Goal: Transaction & Acquisition: Purchase product/service

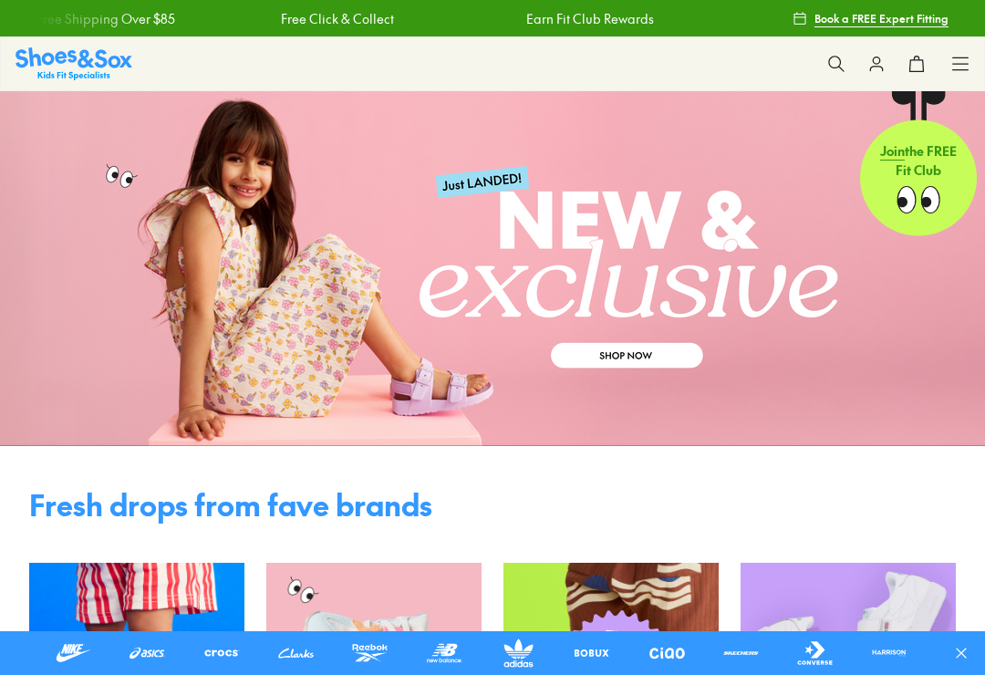
click at [839, 53] on button at bounding box center [836, 64] width 40 height 40
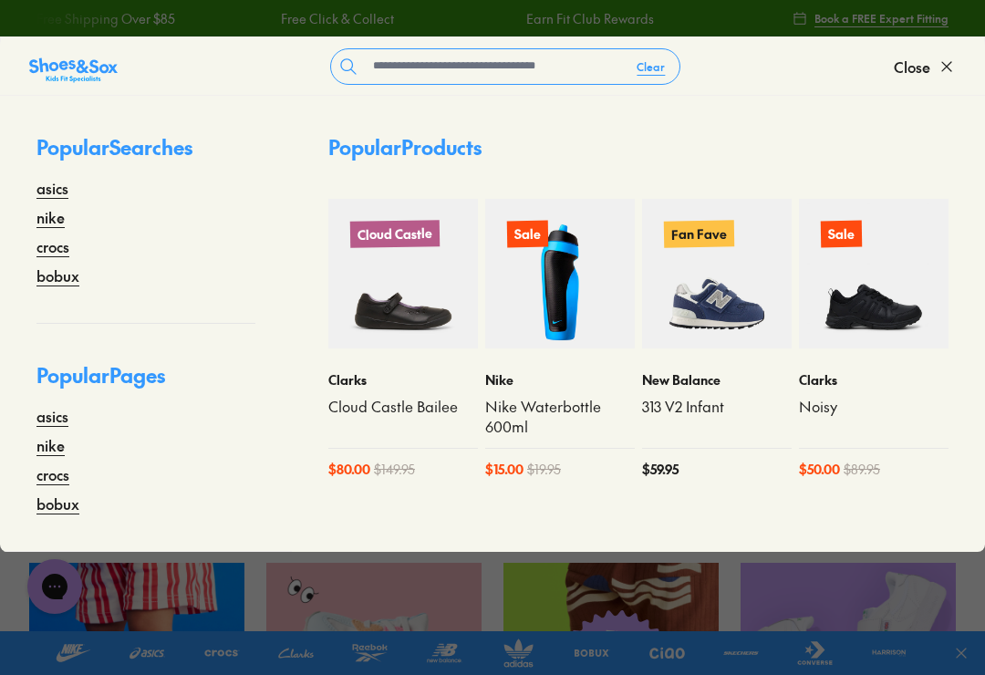
click at [579, 40] on div "Clear Close" at bounding box center [492, 66] width 985 height 58
click at [548, 62] on input "text" at bounding box center [494, 66] width 256 height 35
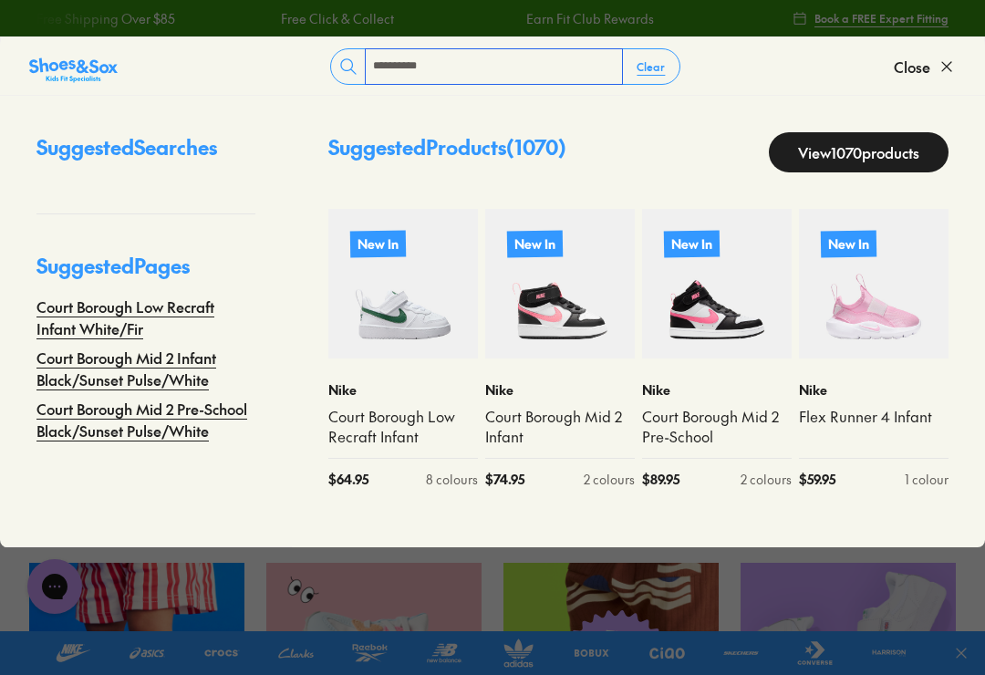
type input "**********"
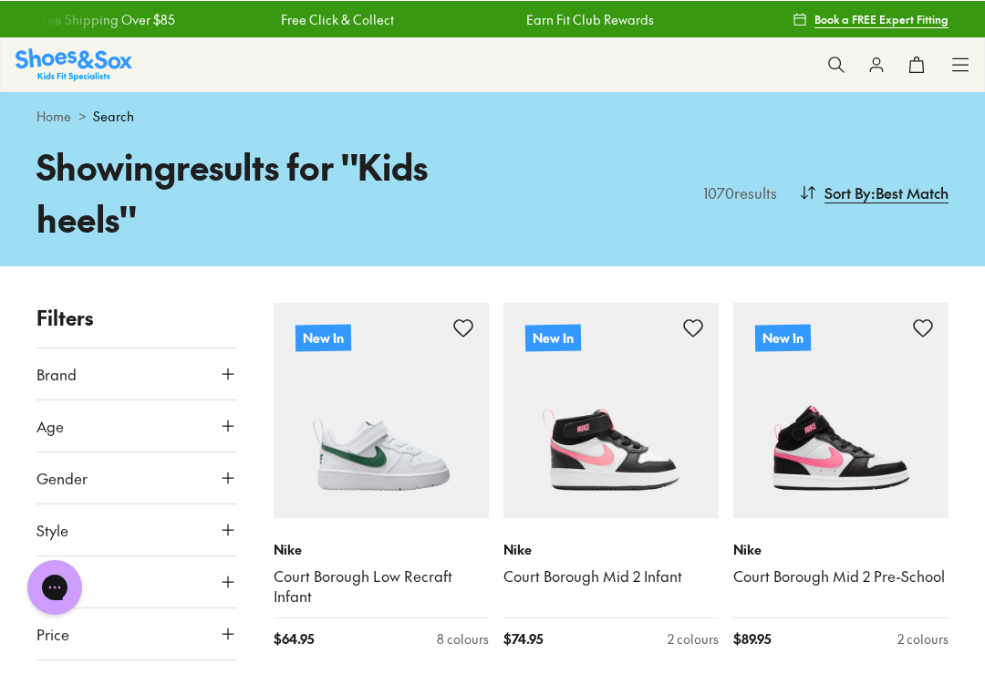
click at [833, 57] on icon at bounding box center [836, 64] width 18 height 18
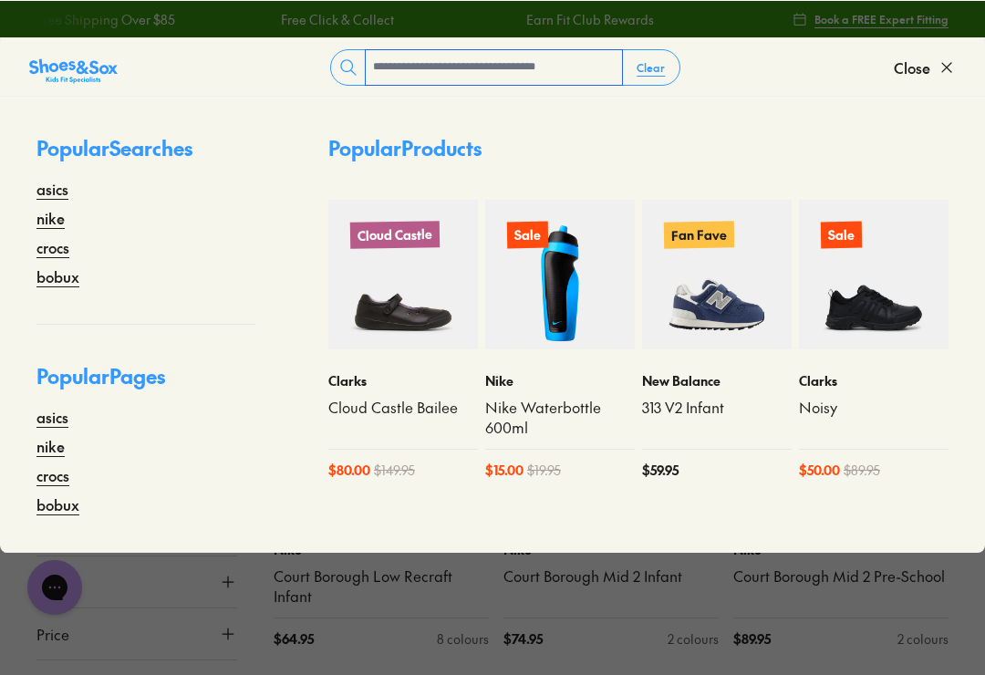
click at [538, 74] on input "text" at bounding box center [494, 66] width 256 height 35
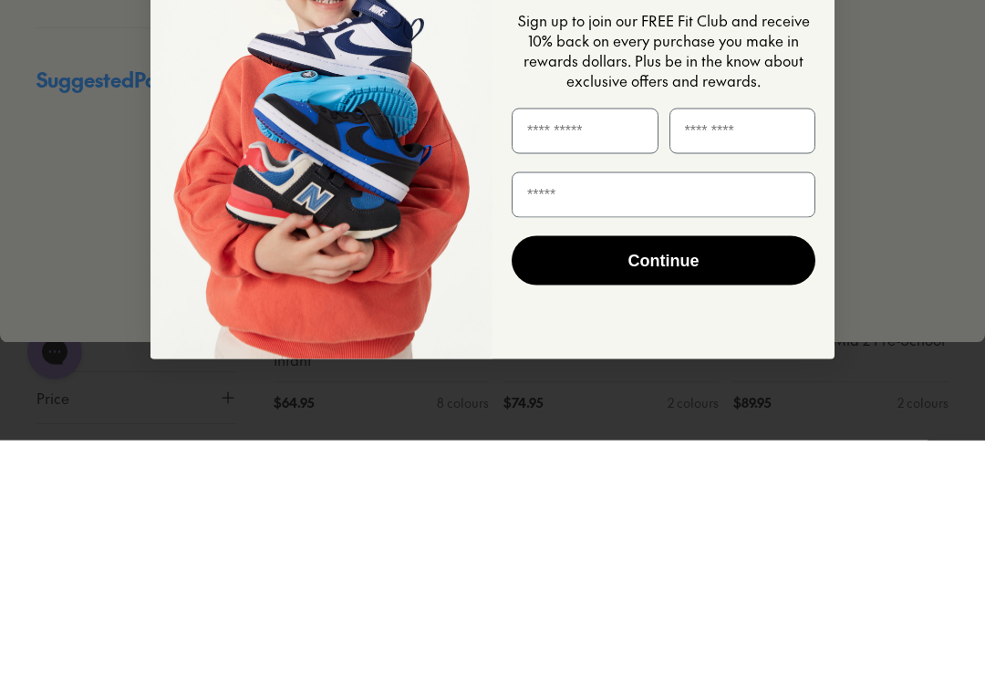
click input "******" at bounding box center [0, 0] width 0 height 0
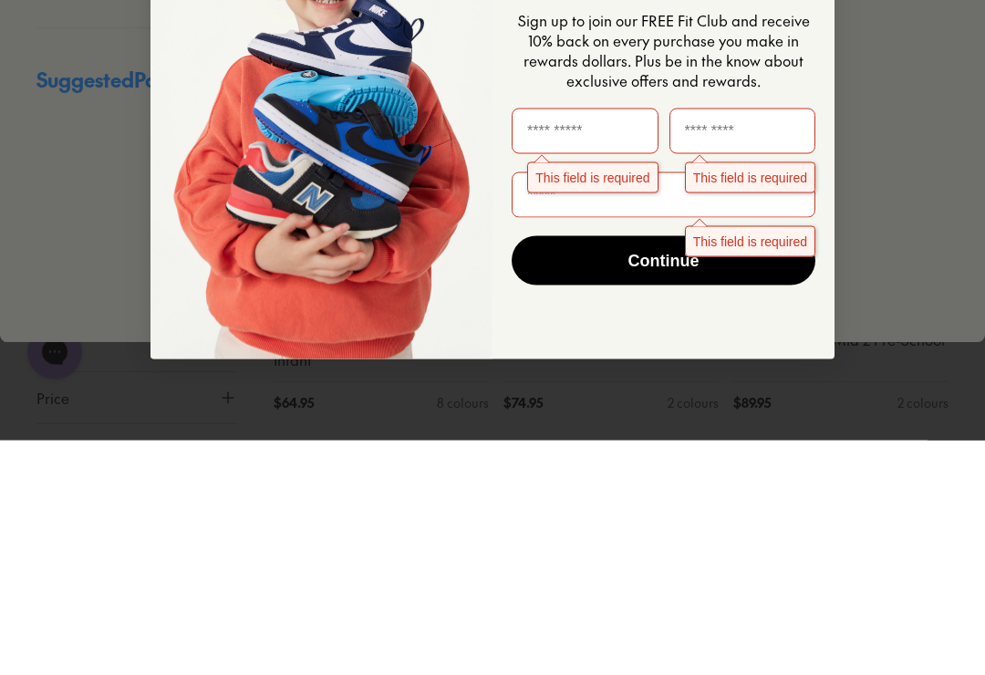
click at [920, 213] on div "Close dialog Join the FREE Fit Club & Get 10% Back Sign up to join our FREE Fit…" at bounding box center [492, 337] width 985 height 675
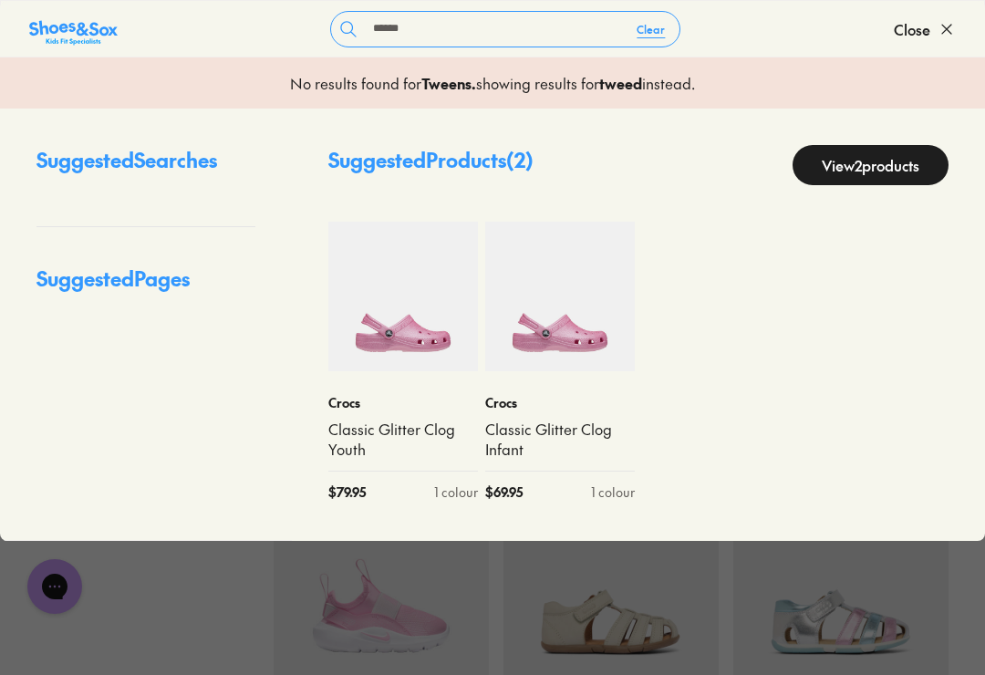
scroll to position [222, 0]
click at [570, 20] on input "******" at bounding box center [494, 29] width 256 height 35
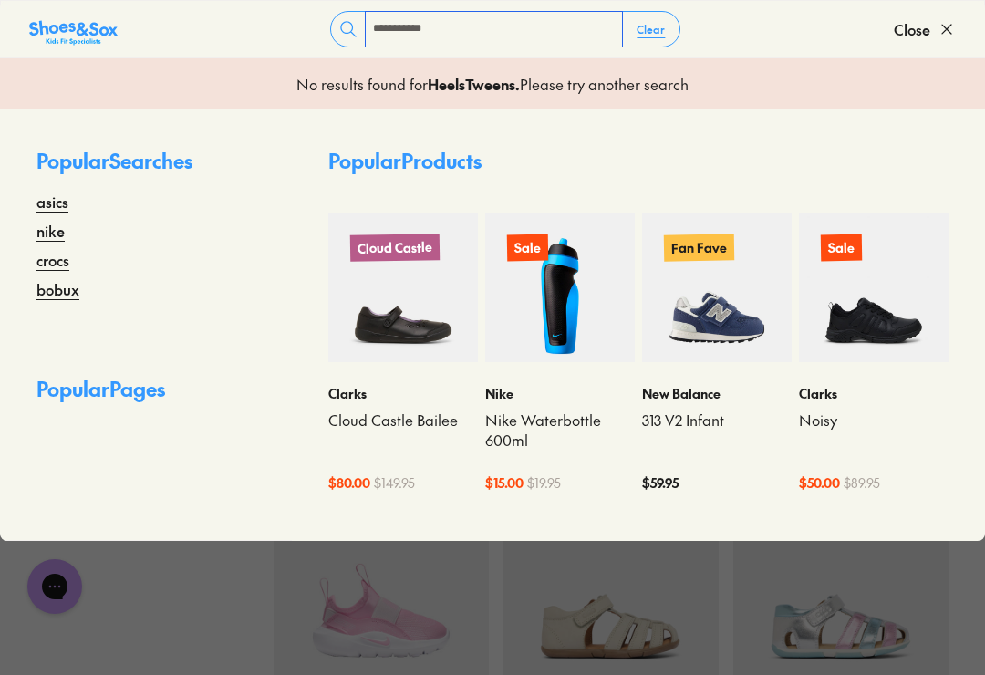
click at [546, 31] on input "**********" at bounding box center [494, 29] width 256 height 35
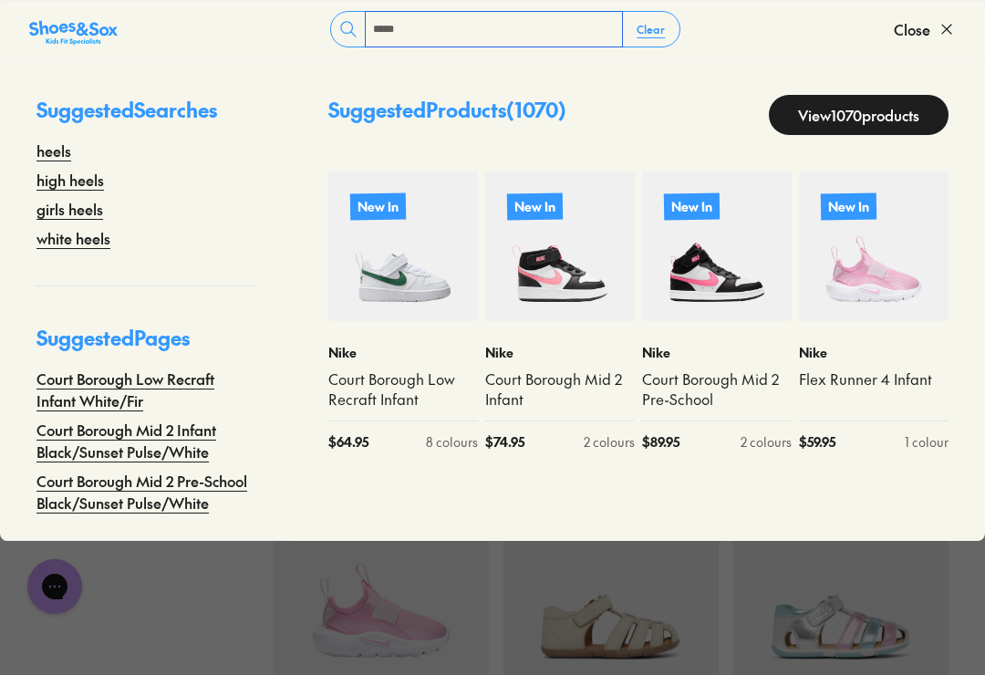
type input "*****"
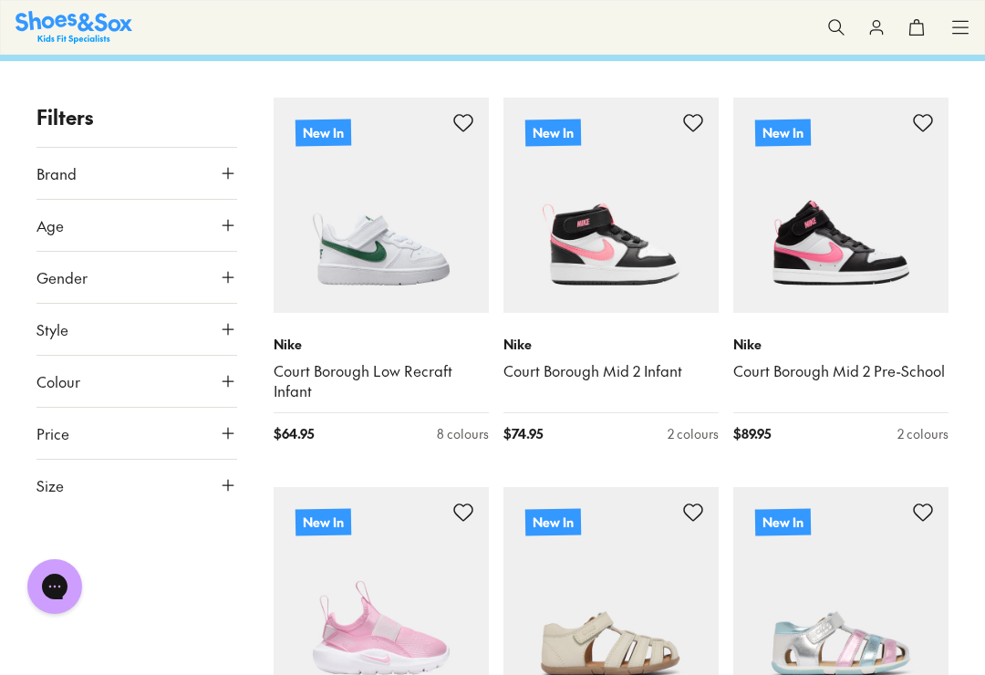
click at [186, 218] on button "Age" at bounding box center [136, 225] width 201 height 51
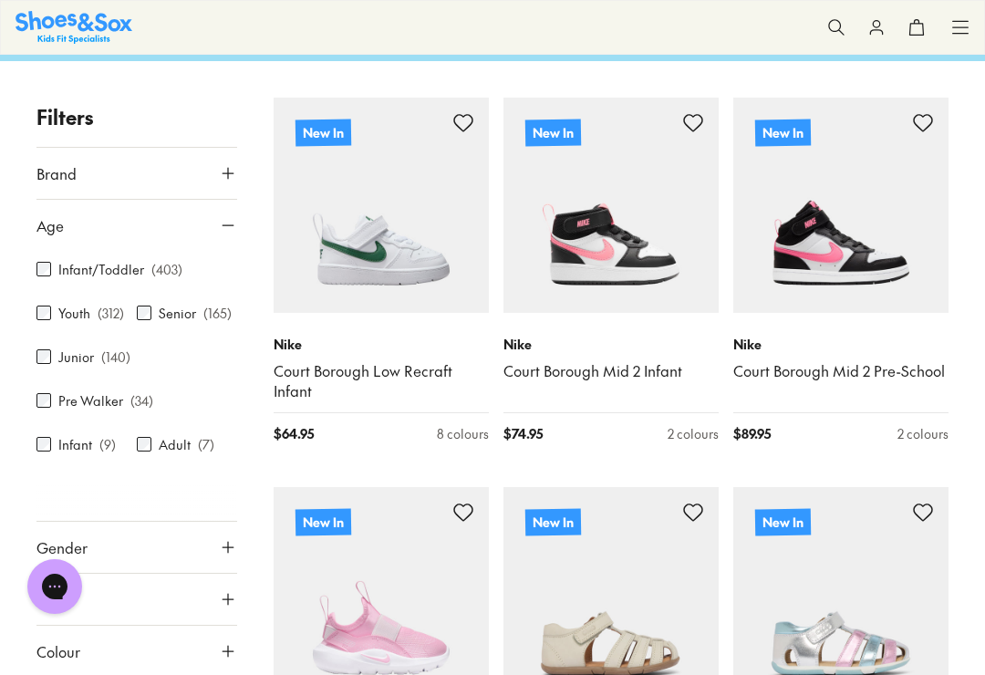
click at [155, 302] on div "Senior ( 165 )" at bounding box center [187, 313] width 100 height 22
click at [181, 314] on label "Senior" at bounding box center [177, 313] width 37 height 19
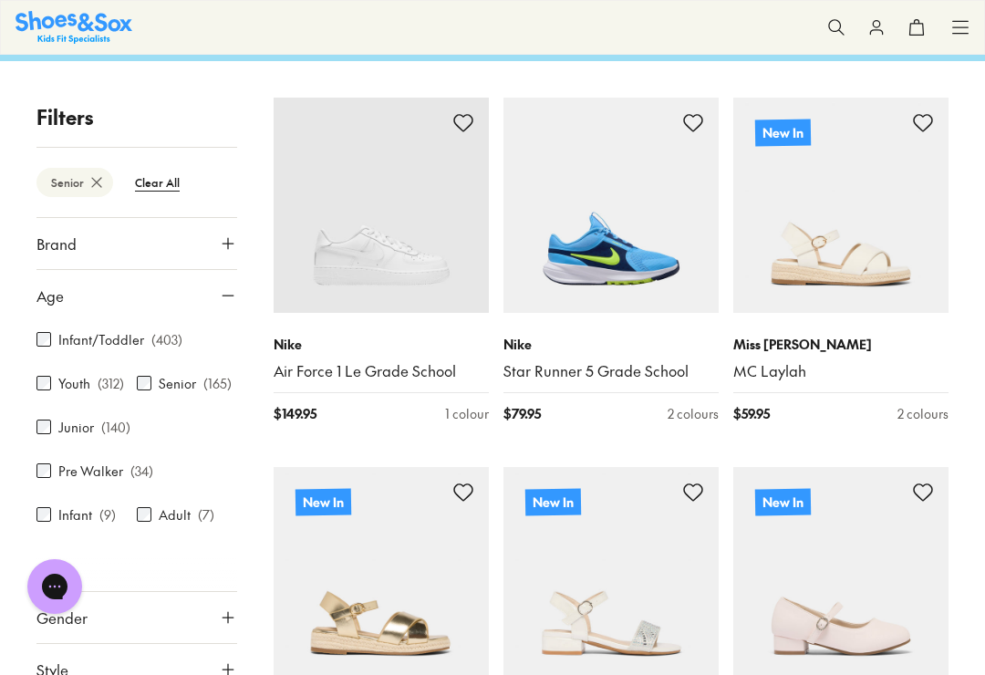
click at [216, 379] on p "( 165 )" at bounding box center [217, 383] width 28 height 19
click at [63, 384] on label "Youth" at bounding box center [74, 383] width 32 height 19
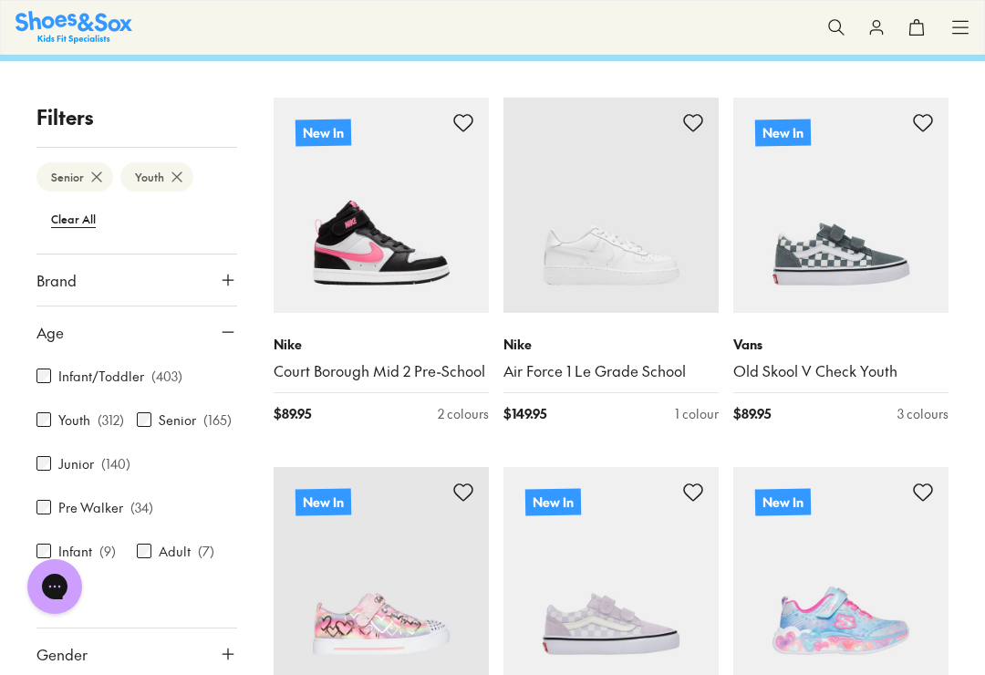
click at [145, 402] on div "Infant/Toddler ( 403 ) Youth ( 312 ) Senior ( 165 ) Junior ( 140 ) Pre Walker (…" at bounding box center [136, 475] width 201 height 234
click at [160, 415] on label "Senior" at bounding box center [177, 420] width 37 height 19
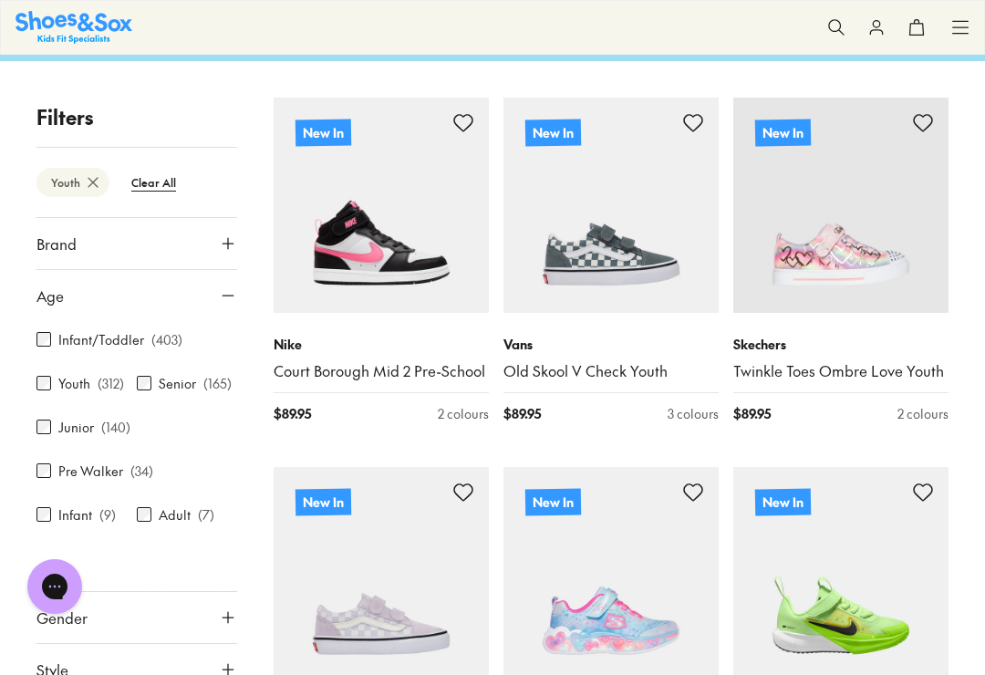
click at [154, 374] on div "Senior ( 165 )" at bounding box center [187, 383] width 100 height 22
click at [155, 378] on div "Senior ( 165 )" at bounding box center [187, 383] width 100 height 22
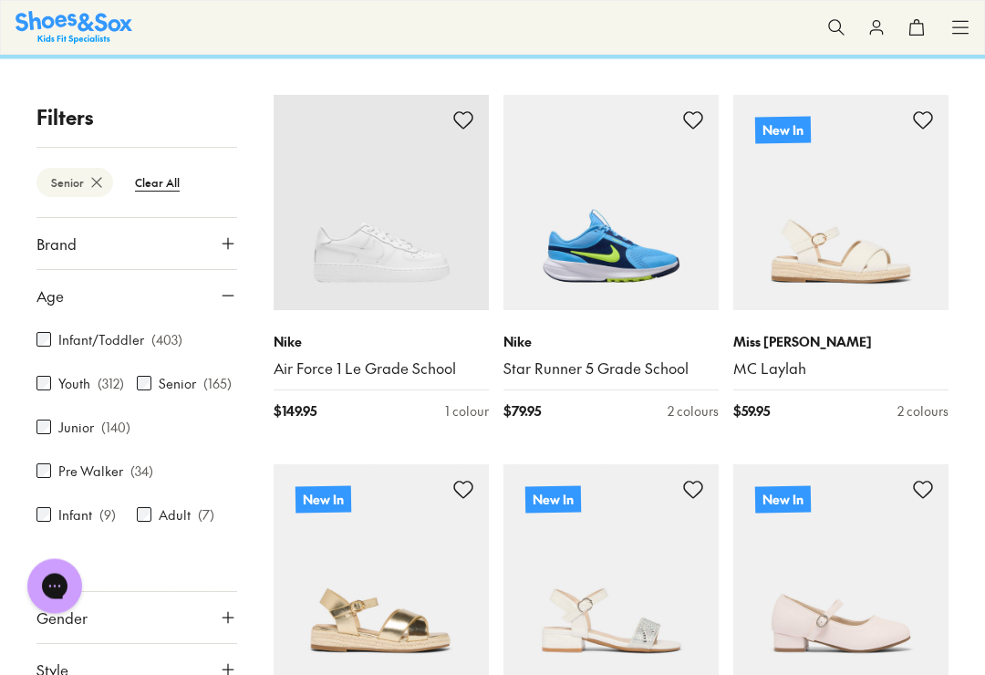
scroll to position [157, 0]
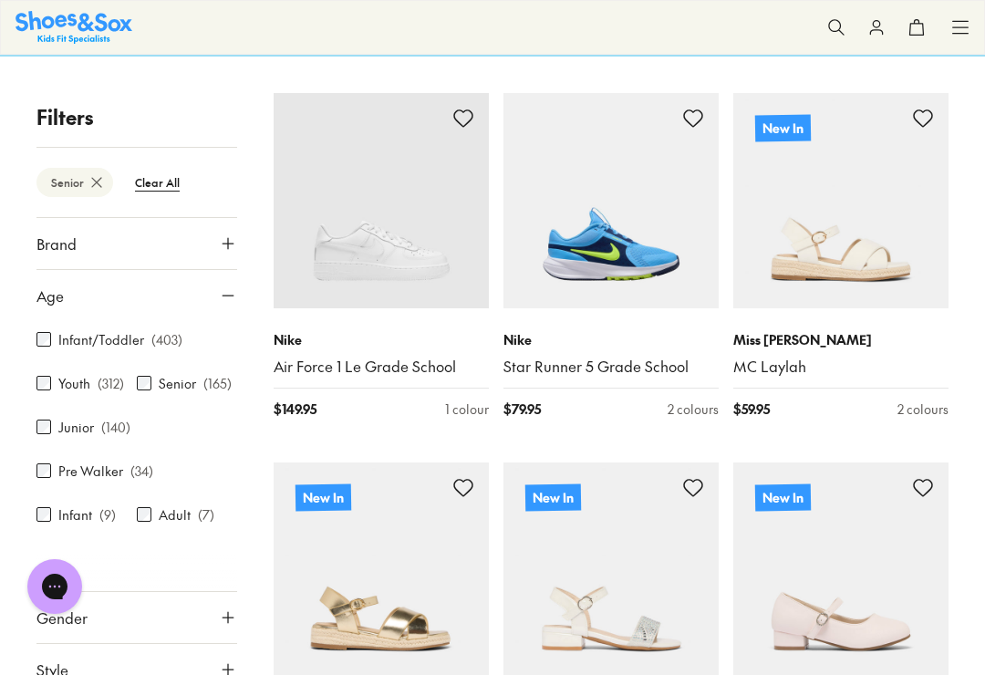
click at [863, 221] on img at bounding box center [840, 200] width 215 height 215
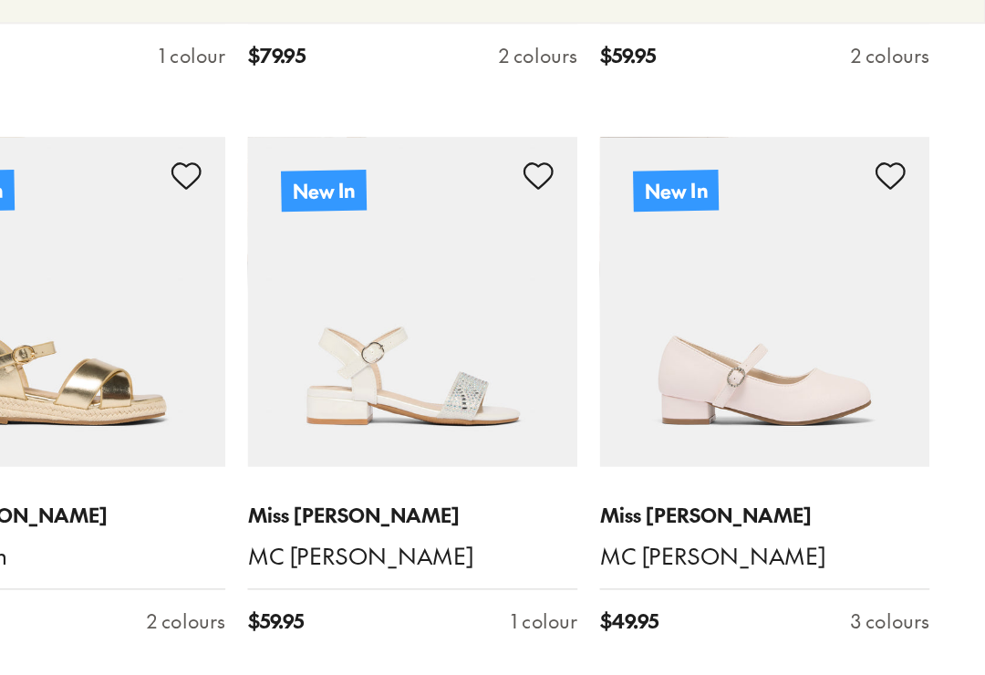
scroll to position [491, 0]
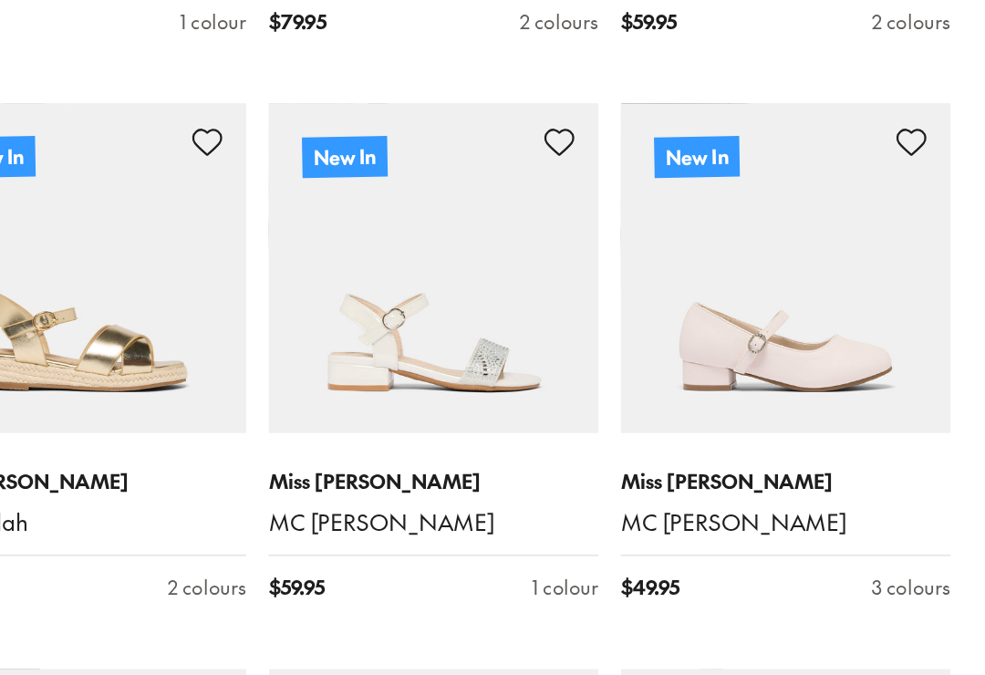
click at [733, 222] on img at bounding box center [840, 236] width 215 height 215
click at [733, 195] on img at bounding box center [840, 236] width 215 height 215
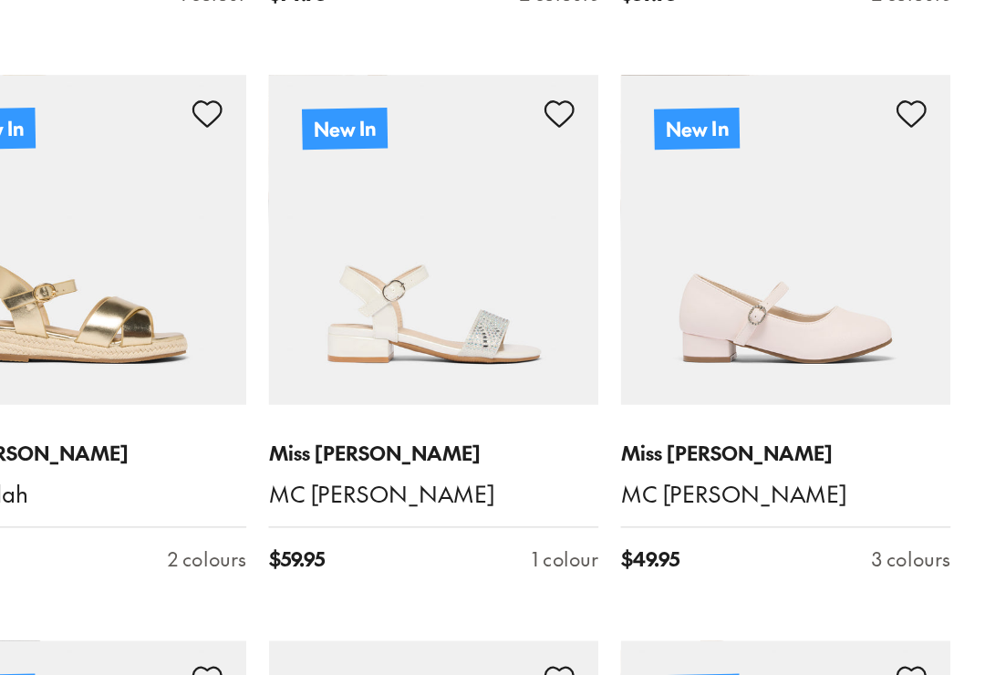
click at [733, 195] on img at bounding box center [840, 236] width 215 height 215
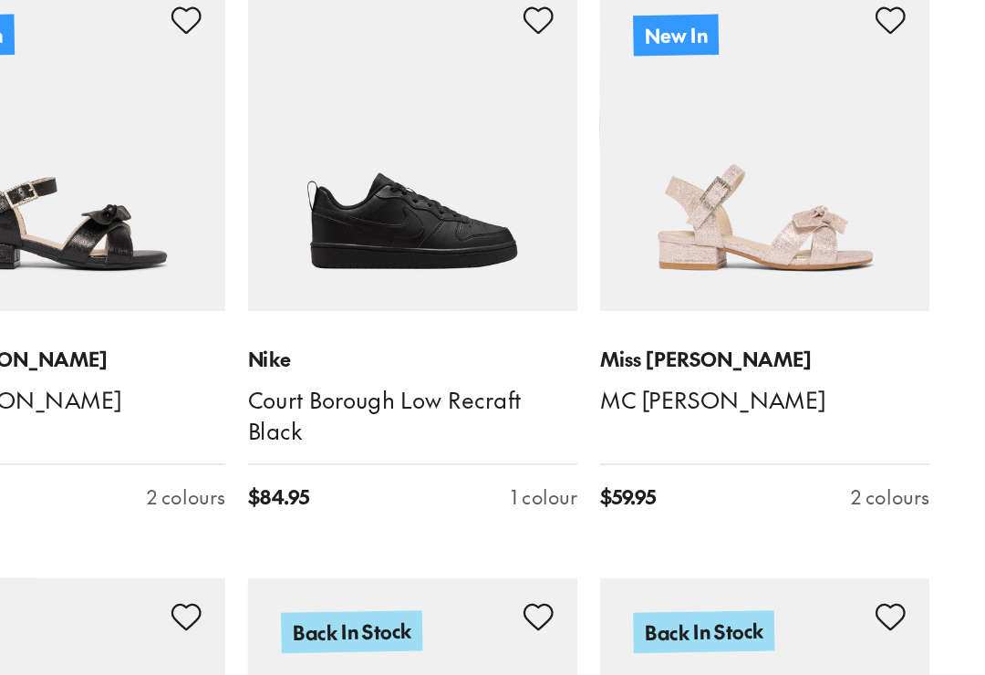
scroll to position [810, 0]
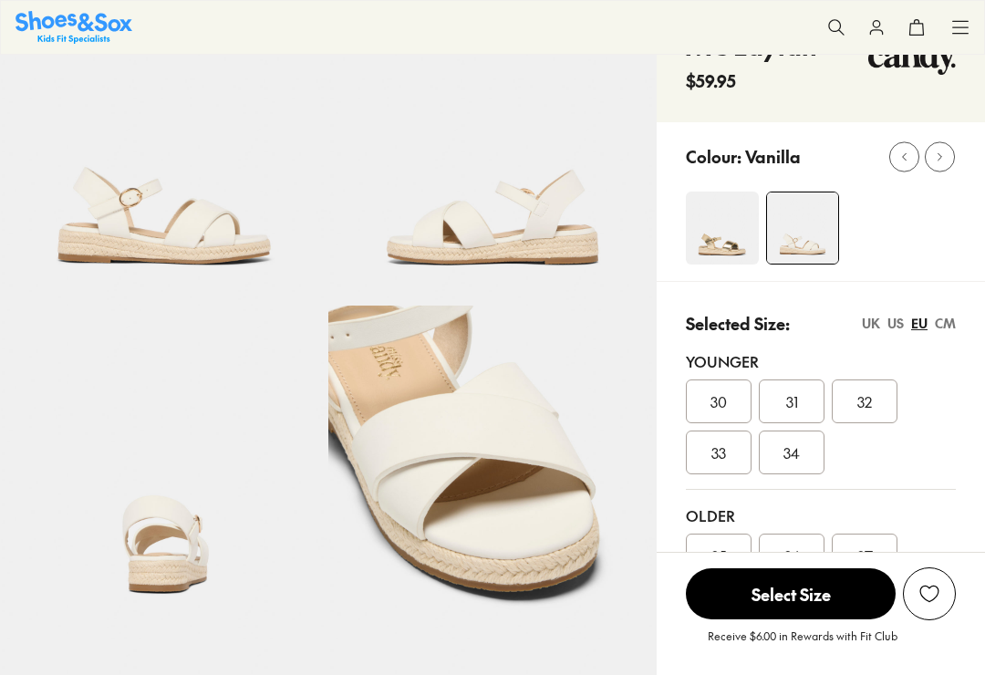
select select "*"
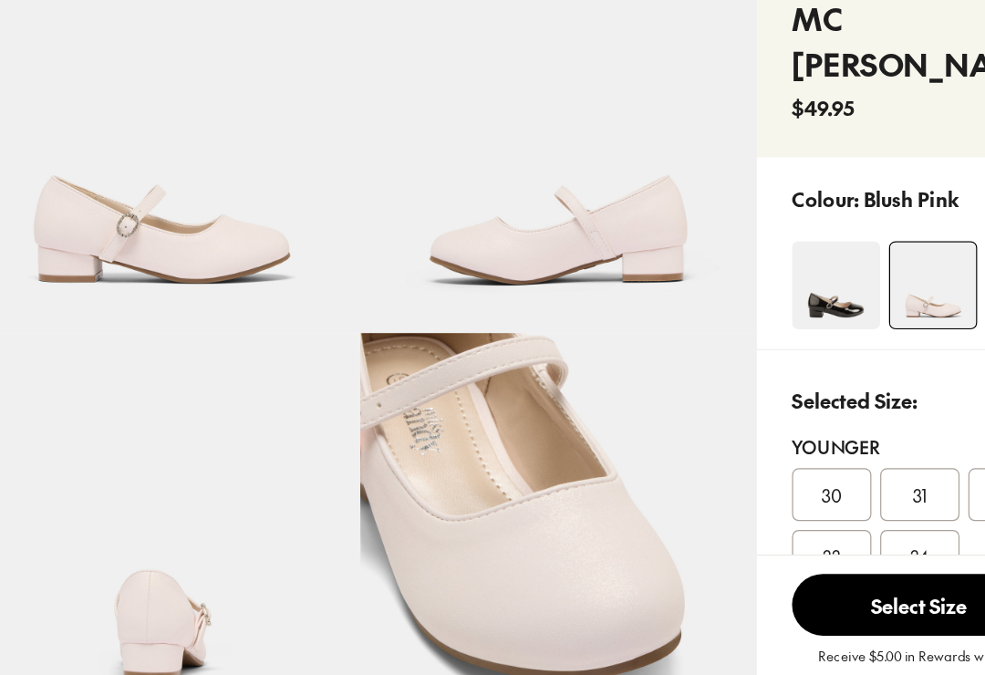
select select "*"
